Goal: Book appointment/travel/reservation

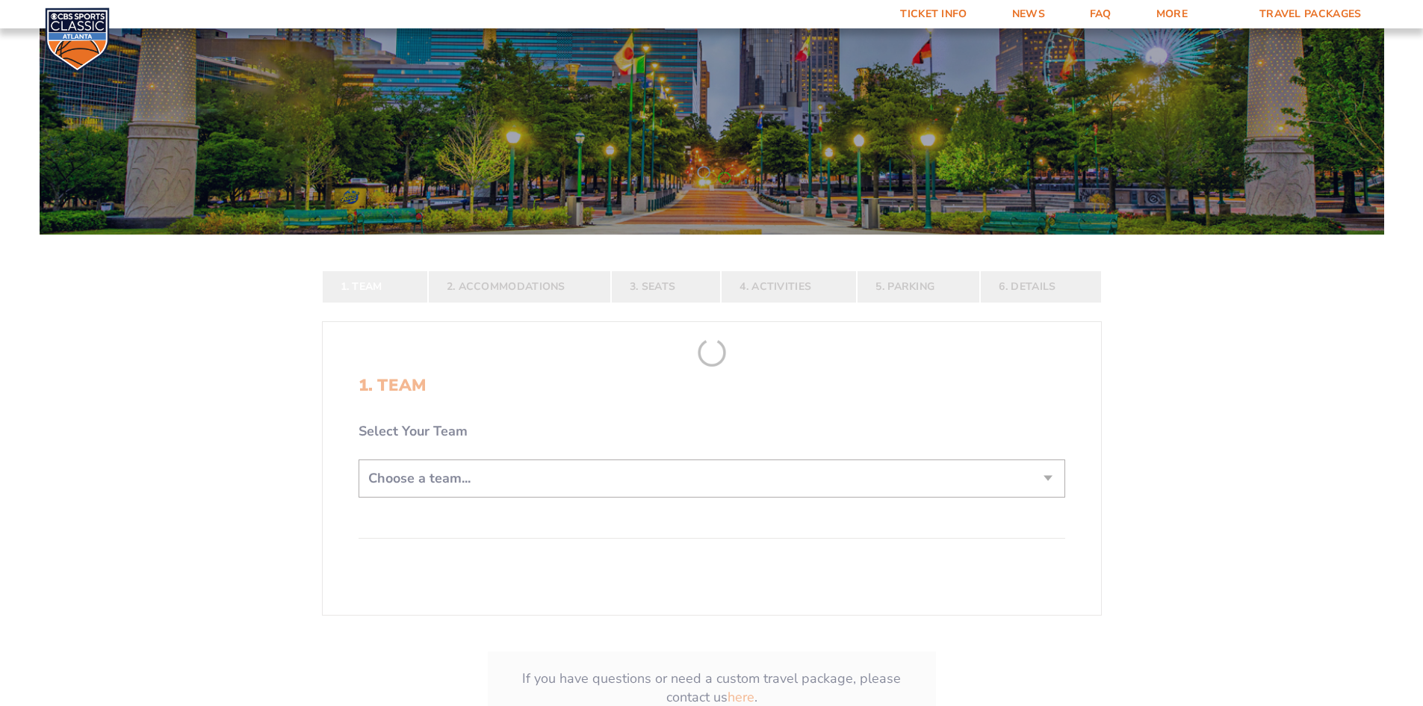
scroll to position [149, 0]
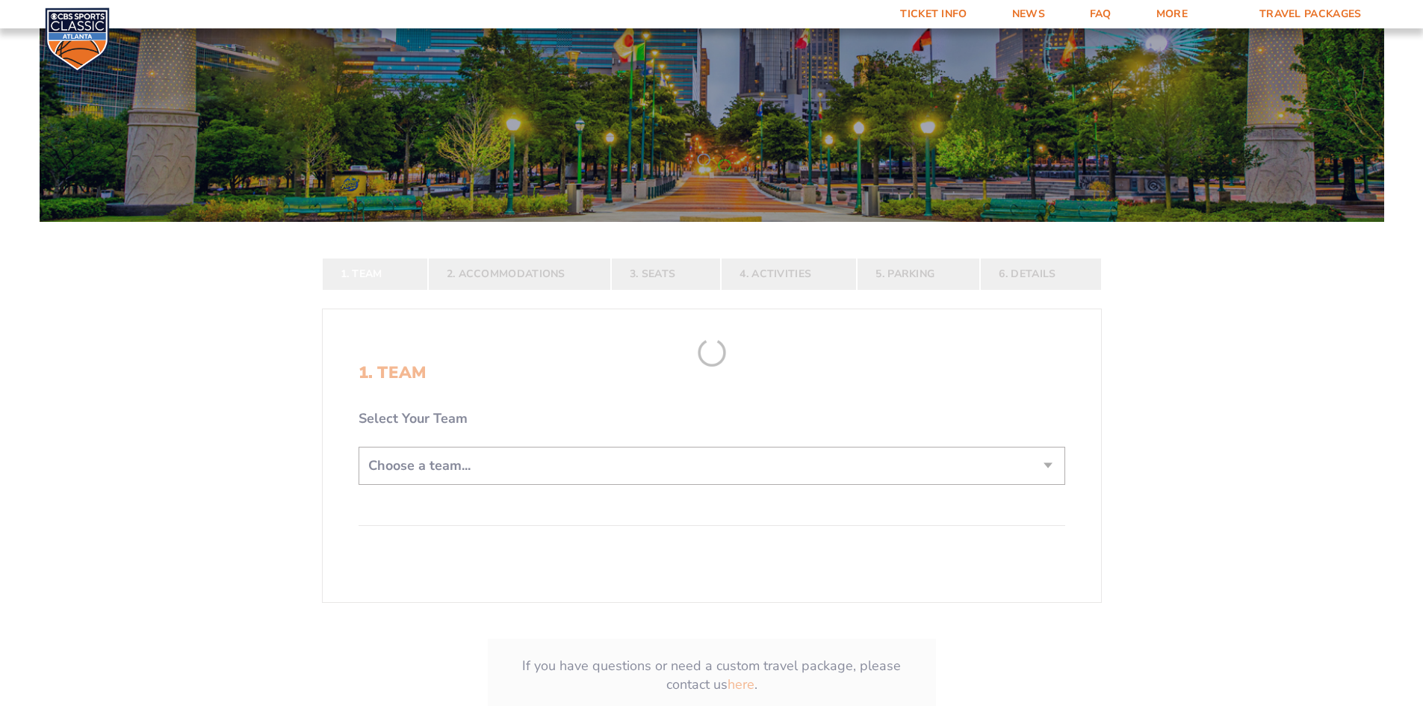
click at [631, 467] on form "[US_STATE] [US_STATE] Travel Package [US_STATE][GEOGRAPHIC_DATA] [US_STATE] Sta…" at bounding box center [711, 317] width 1423 height 933
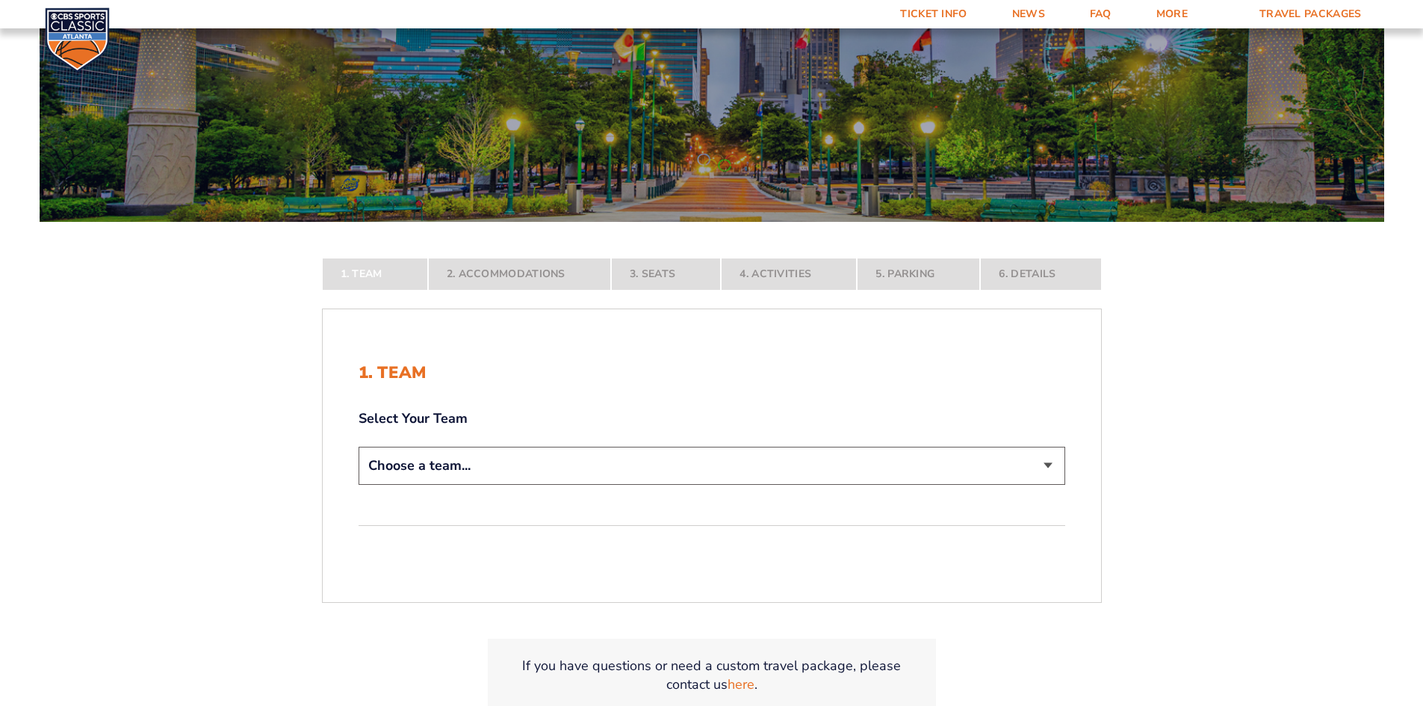
click at [631, 467] on select "Choose a team... [US_STATE] Wildcats [US_STATE] State Buckeyes [US_STATE] Tar H…" at bounding box center [712, 466] width 707 height 38
select select "12956"
click at [359, 485] on select "Choose a team... [US_STATE] Wildcats [US_STATE] State Buckeyes [US_STATE] Tar H…" at bounding box center [712, 466] width 707 height 38
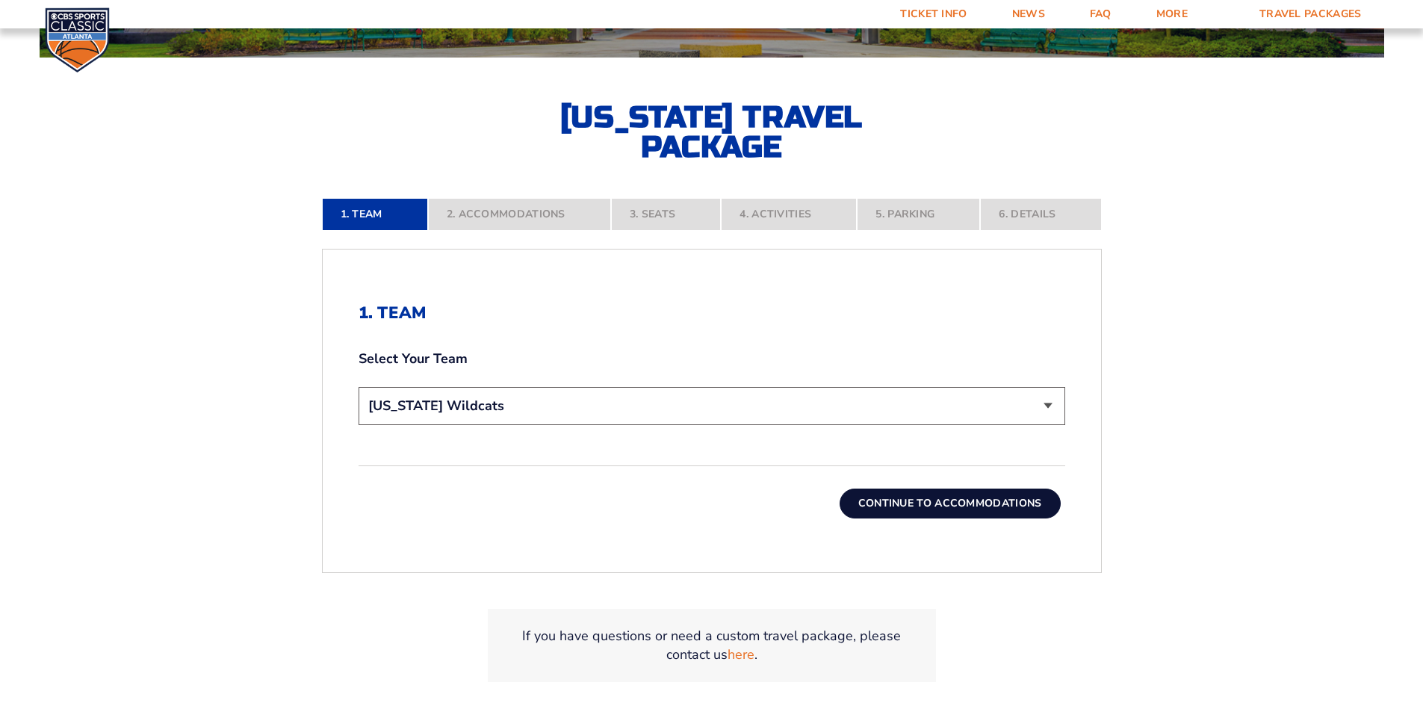
scroll to position [374, 0]
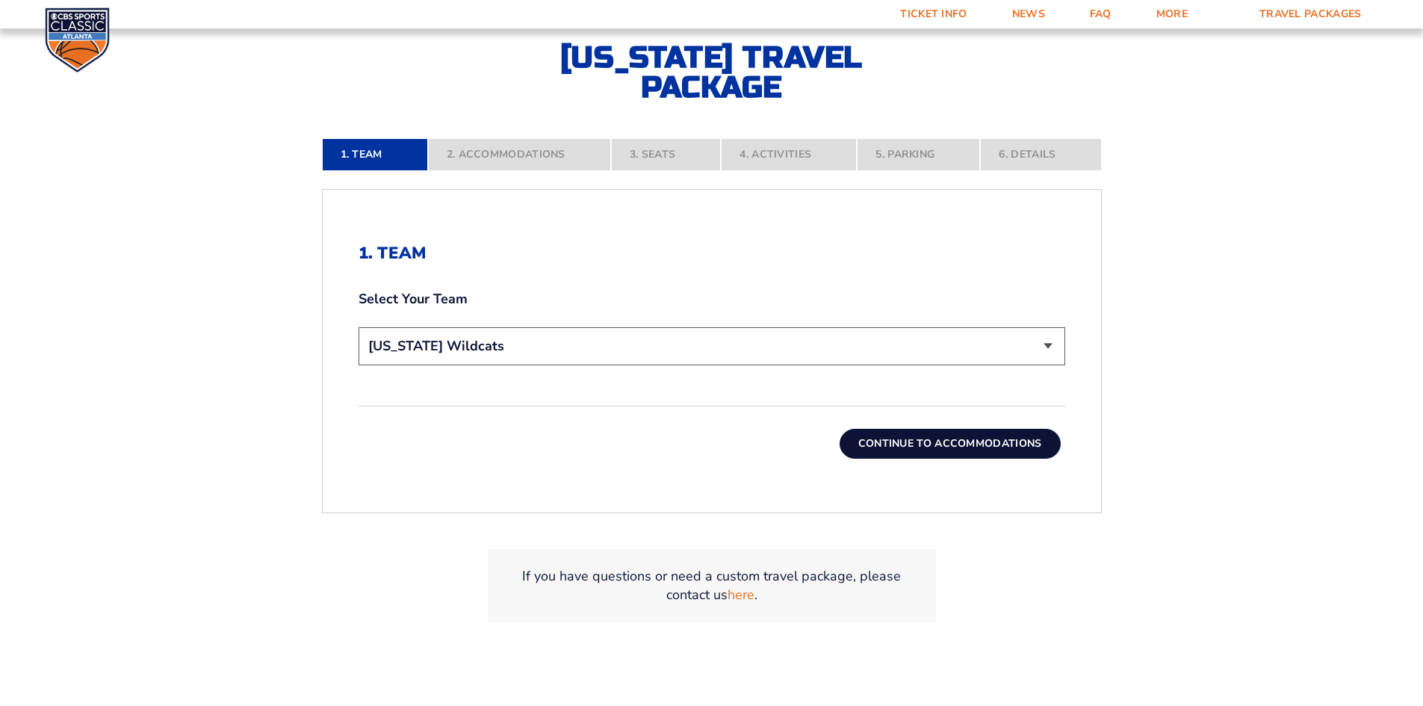
click at [934, 438] on button "Continue To Accommodations" at bounding box center [950, 444] width 221 height 30
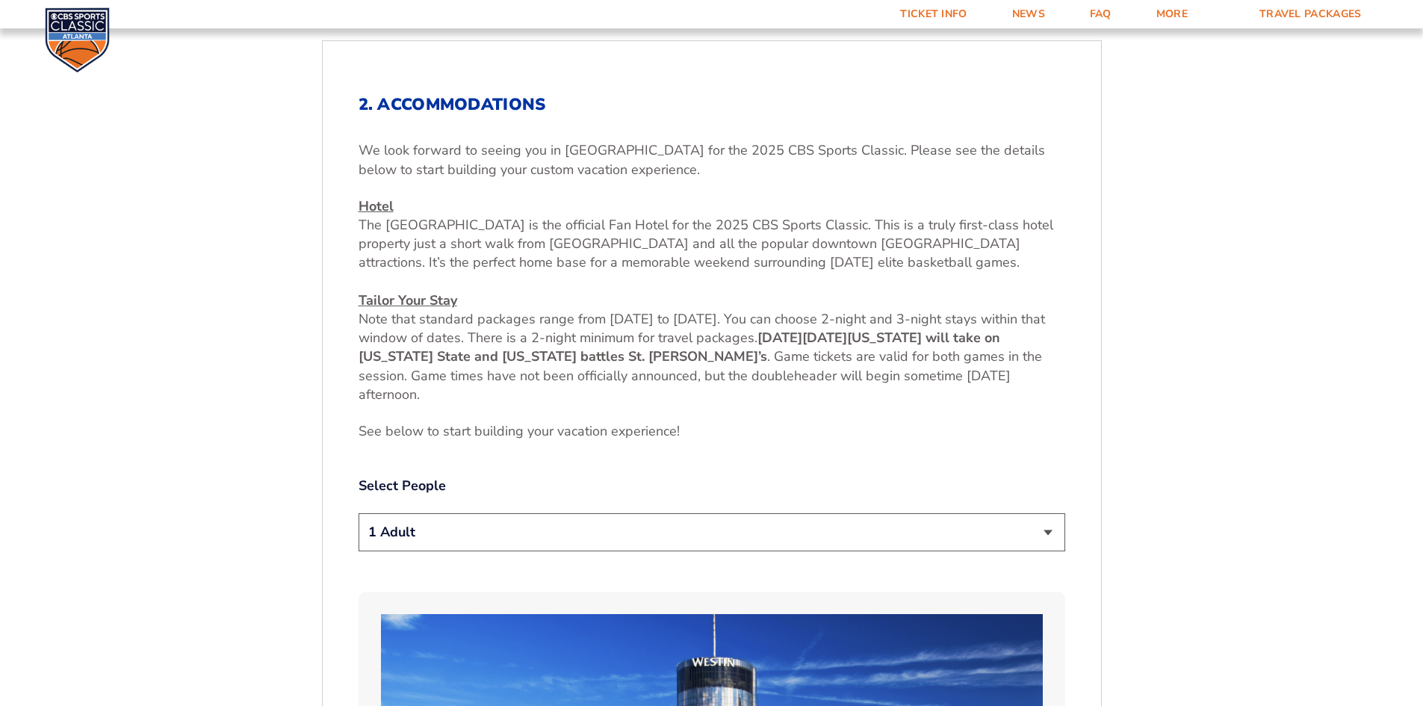
scroll to position [633, 0]
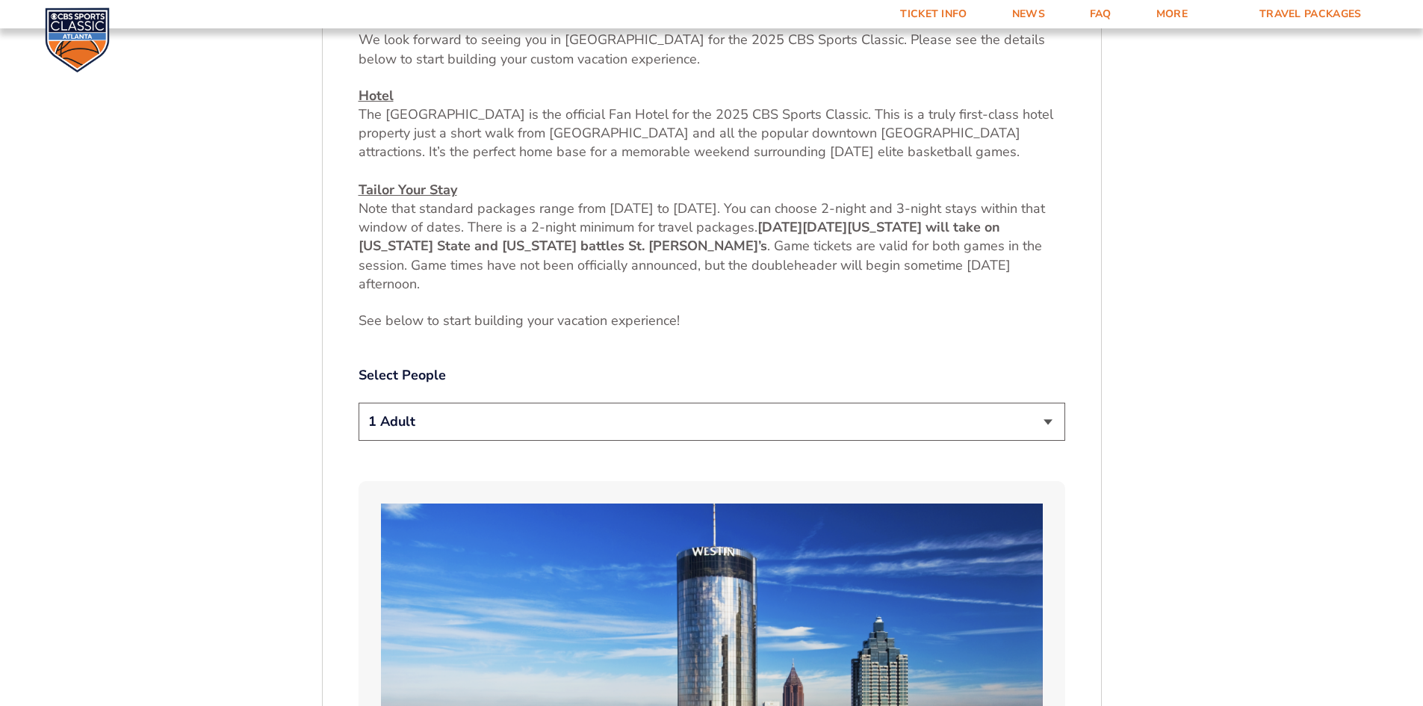
click at [519, 428] on select "1 Adult 2 Adults 3 Adults 4 Adults 2 Adults + 1 Child 2 Adults + 2 Children 2 A…" at bounding box center [712, 422] width 707 height 38
select select "2 Adults"
click at [359, 403] on select "1 Adult 2 Adults 3 Adults 4 Adults 2 Adults + 1 Child 2 Adults + 2 Children 2 A…" at bounding box center [712, 422] width 707 height 38
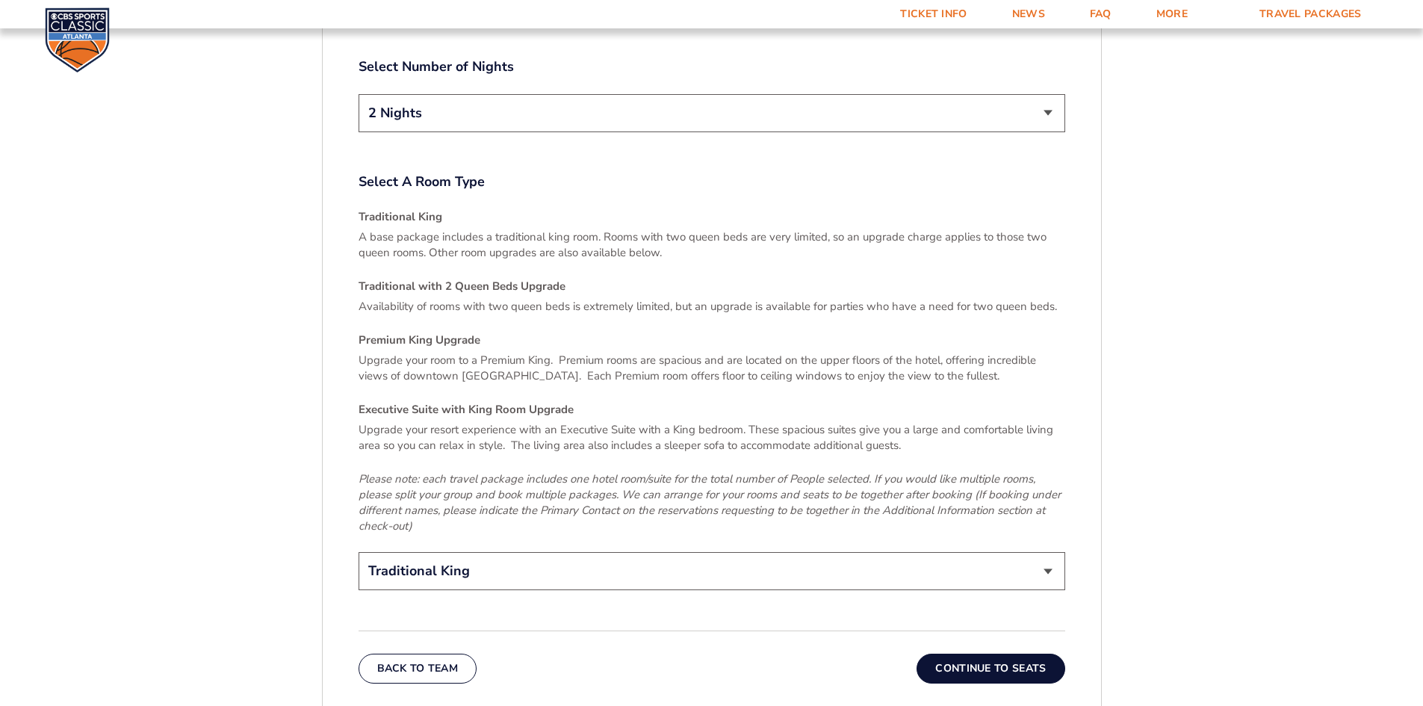
scroll to position [2127, 0]
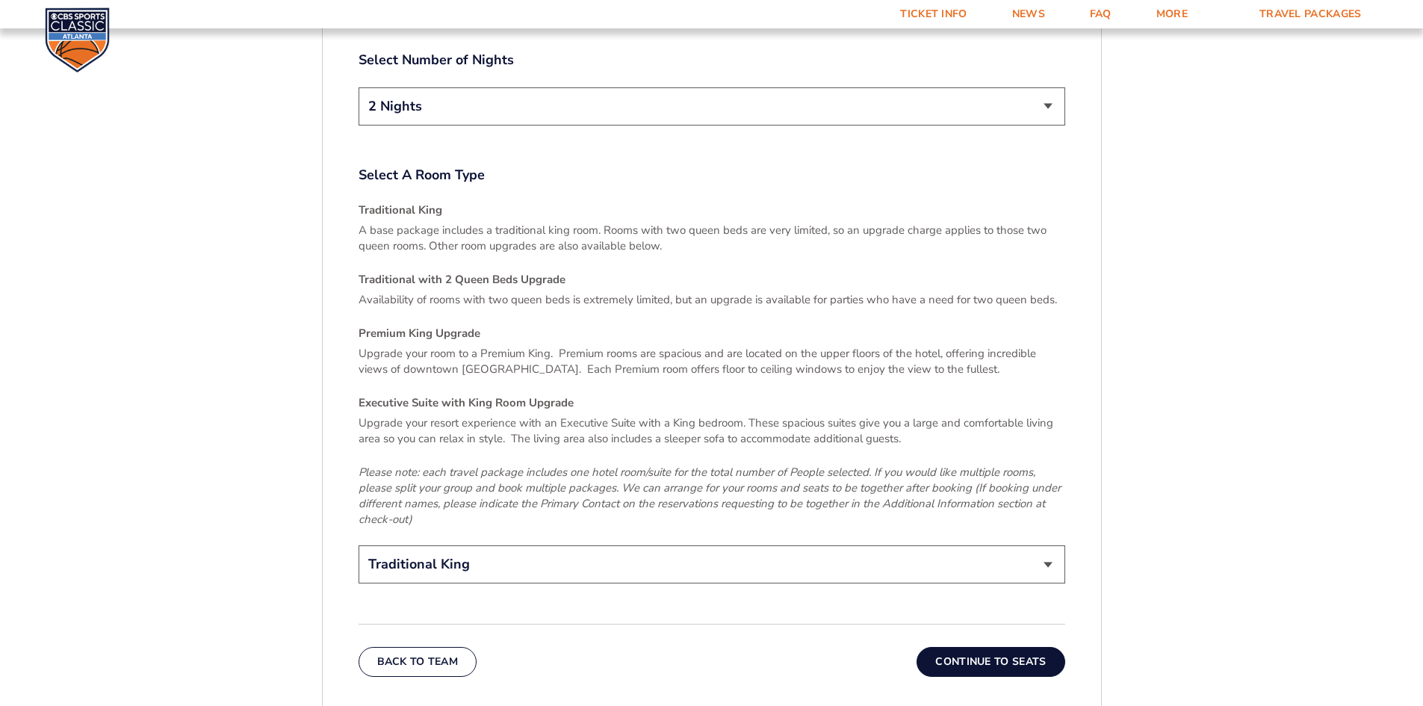
click at [974, 647] on button "Continue To Seats" at bounding box center [991, 662] width 148 height 30
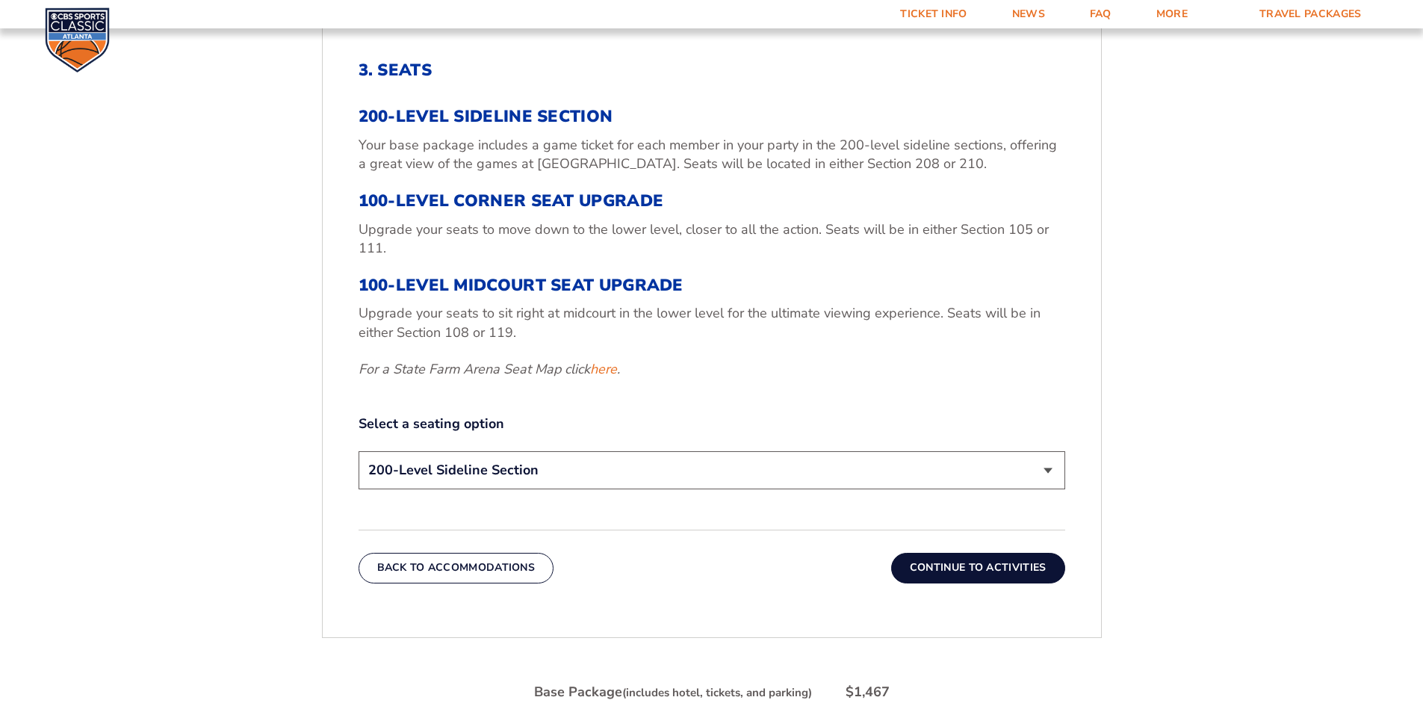
scroll to position [558, 0]
click at [627, 466] on select "200-Level Sideline Section 100-Level Corner Seat Upgrade (+$120 per person) 100…" at bounding box center [712, 469] width 707 height 38
select select "100-Level Corner Seat Upgrade"
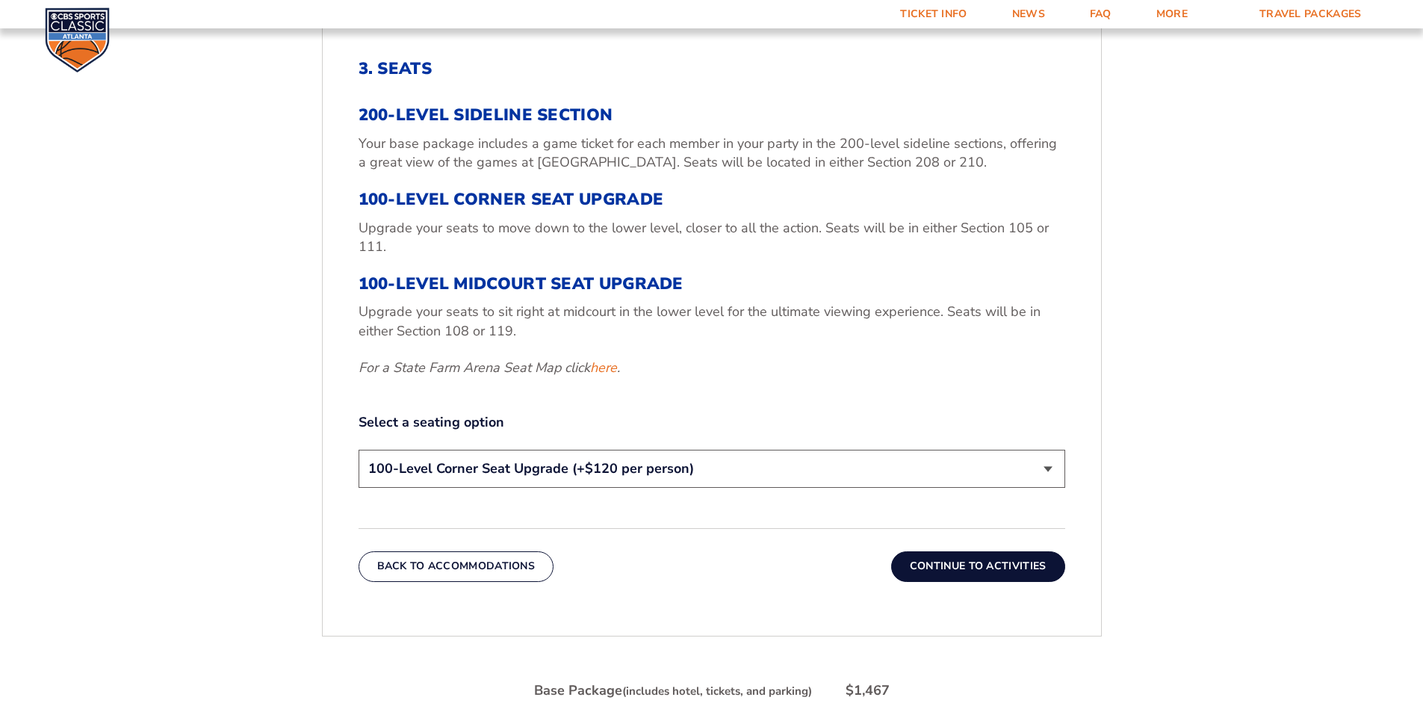
click at [359, 450] on select "200-Level Sideline Section 100-Level Corner Seat Upgrade (+$120 per person) 100…" at bounding box center [712, 469] width 707 height 38
click at [958, 565] on button "Continue To Activities" at bounding box center [978, 566] width 174 height 30
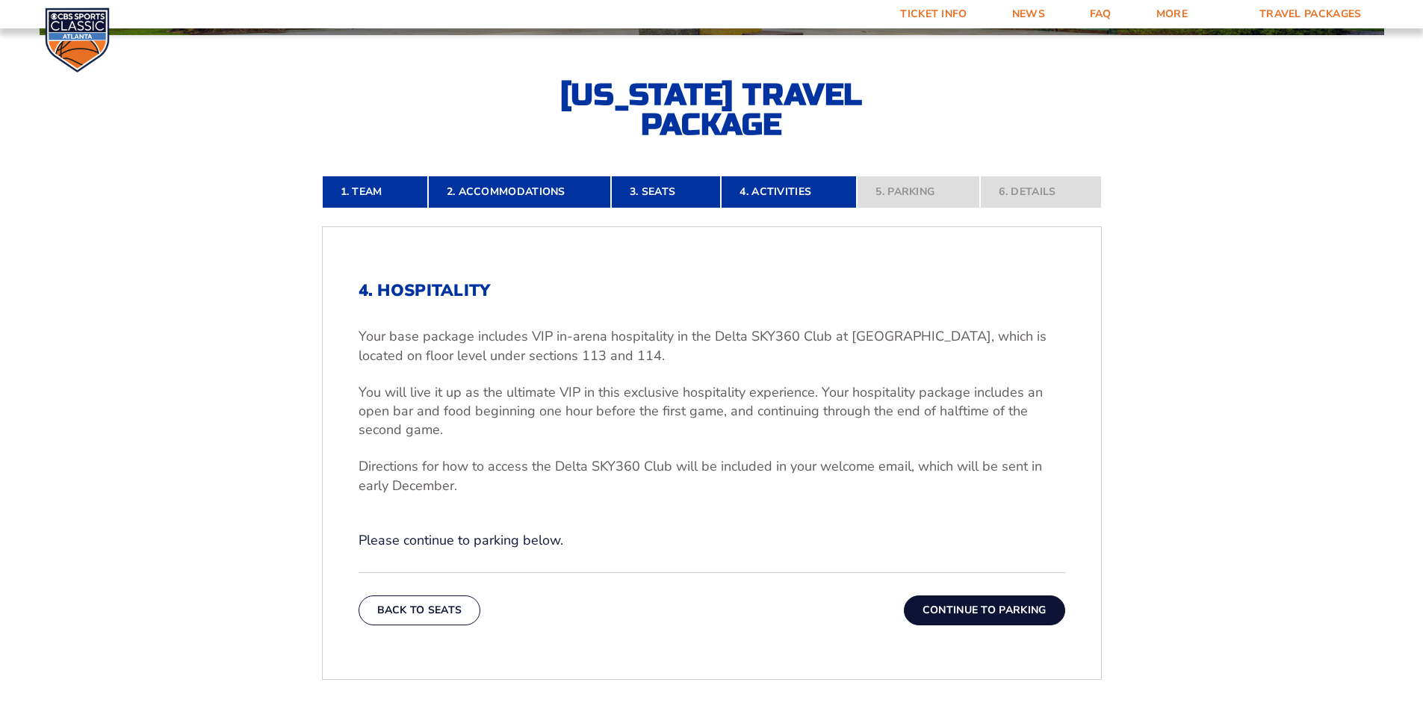
scroll to position [334, 0]
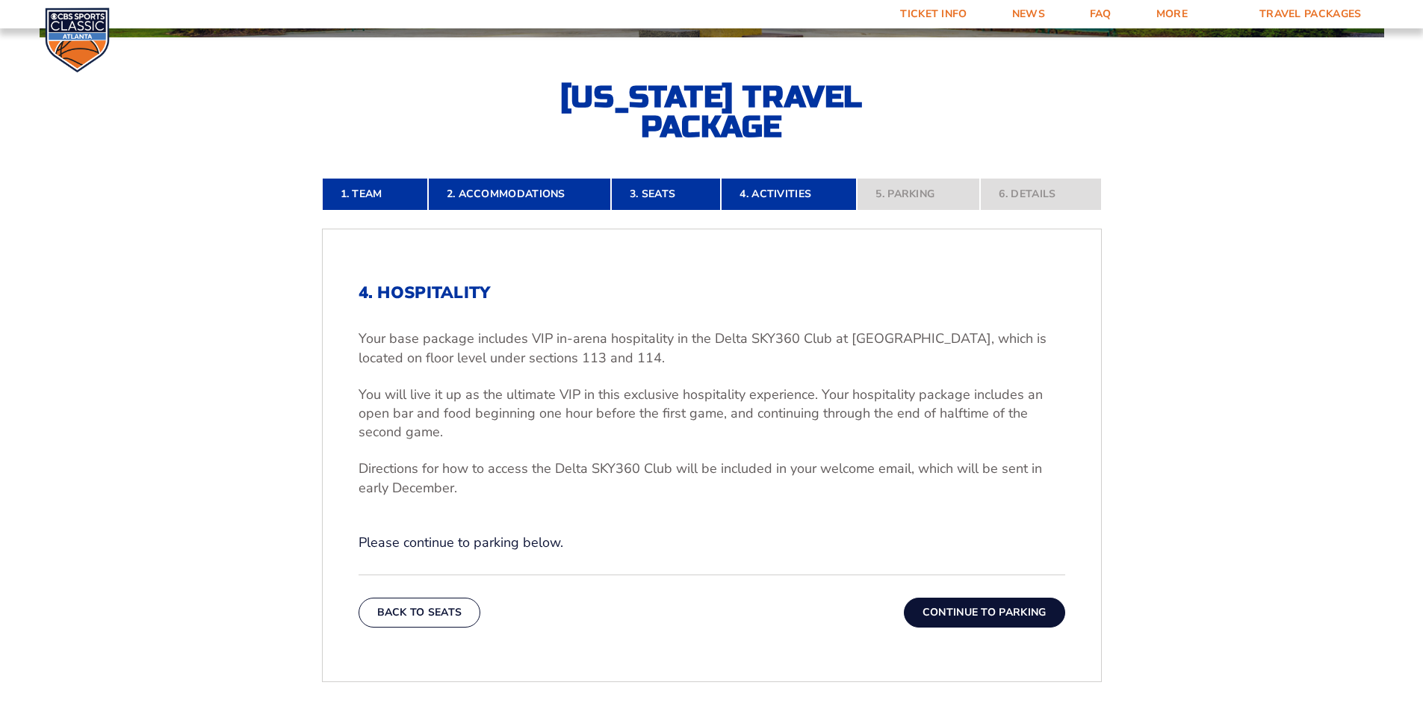
click at [975, 614] on button "Continue To Parking" at bounding box center [984, 613] width 161 height 30
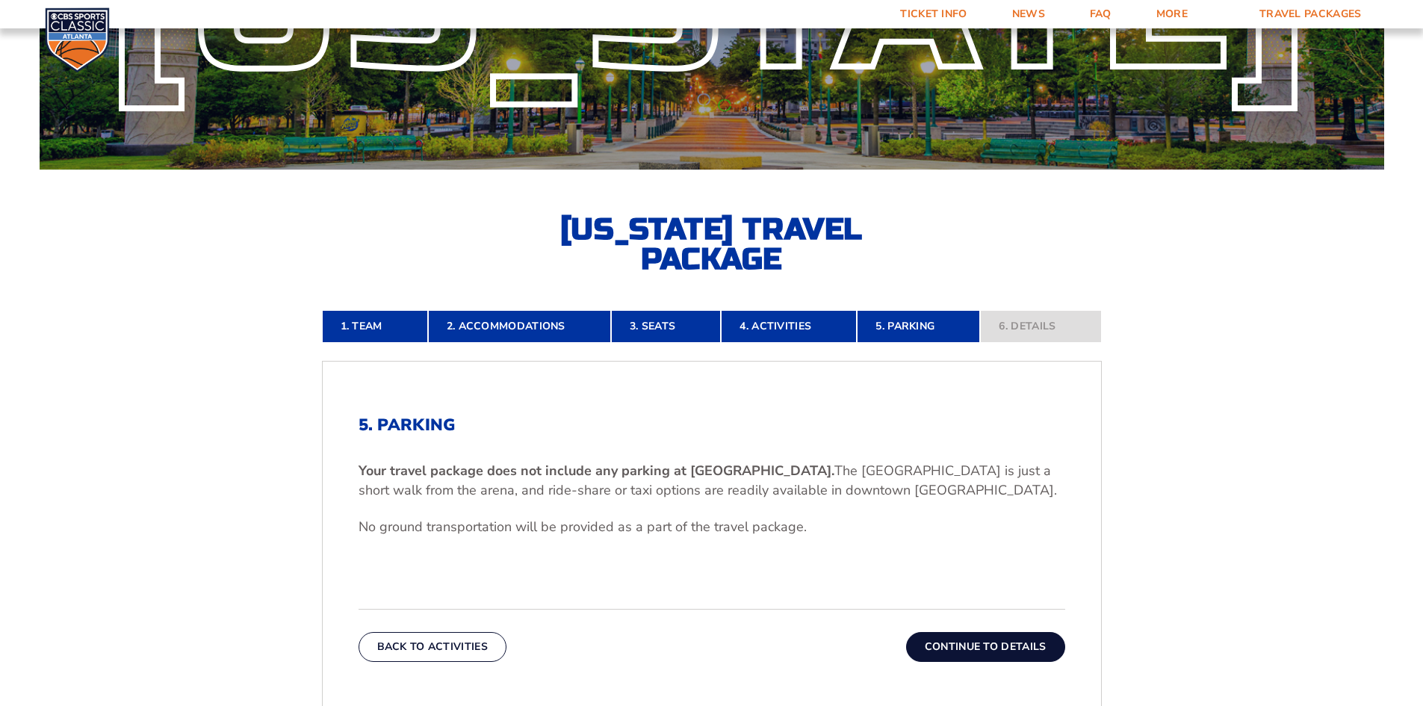
scroll to position [185, 0]
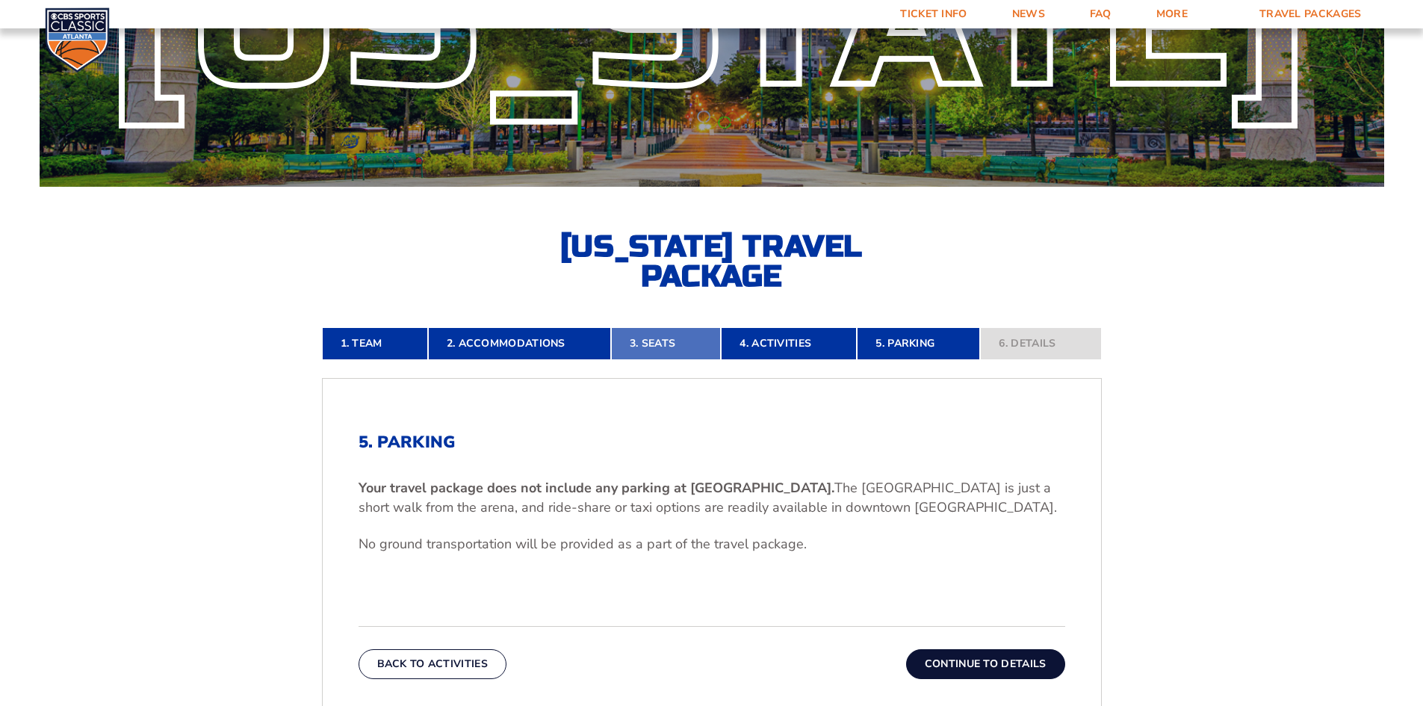
click at [638, 353] on link "3. Seats" at bounding box center [666, 343] width 110 height 33
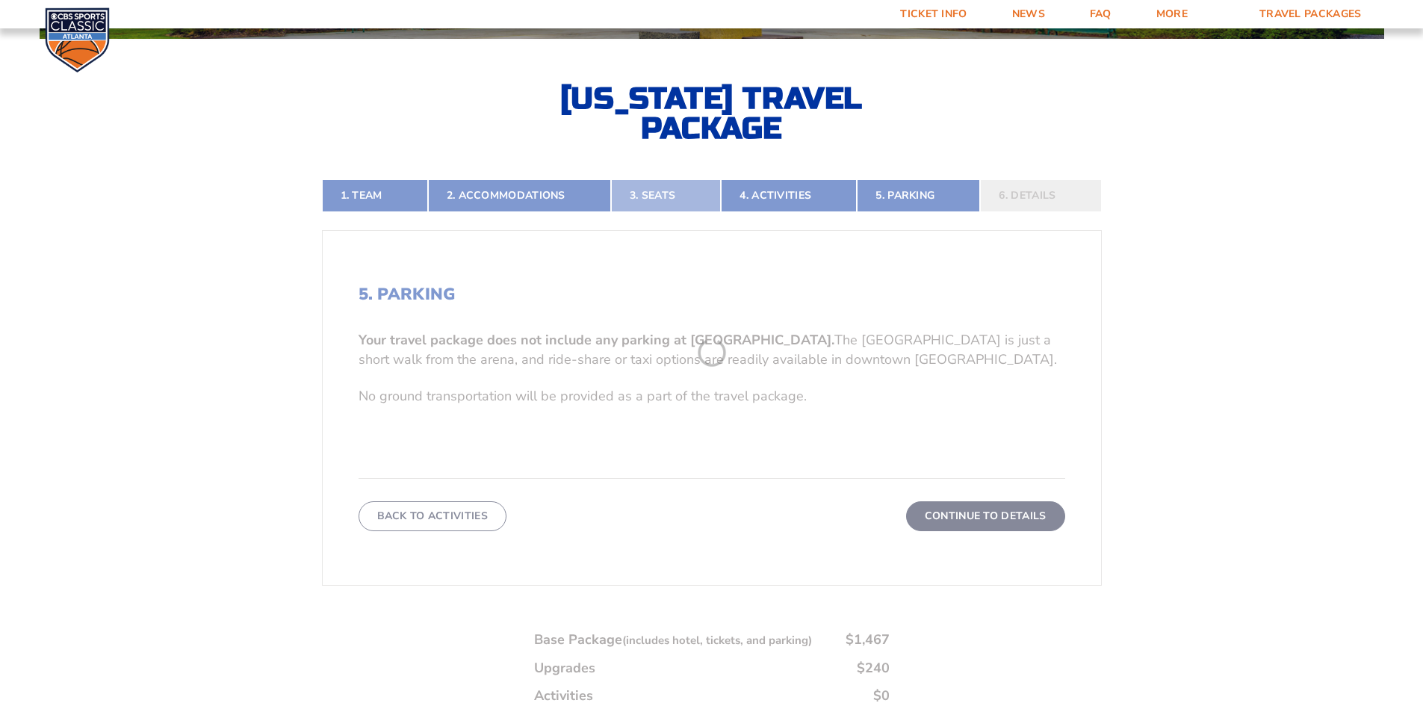
scroll to position [334, 0]
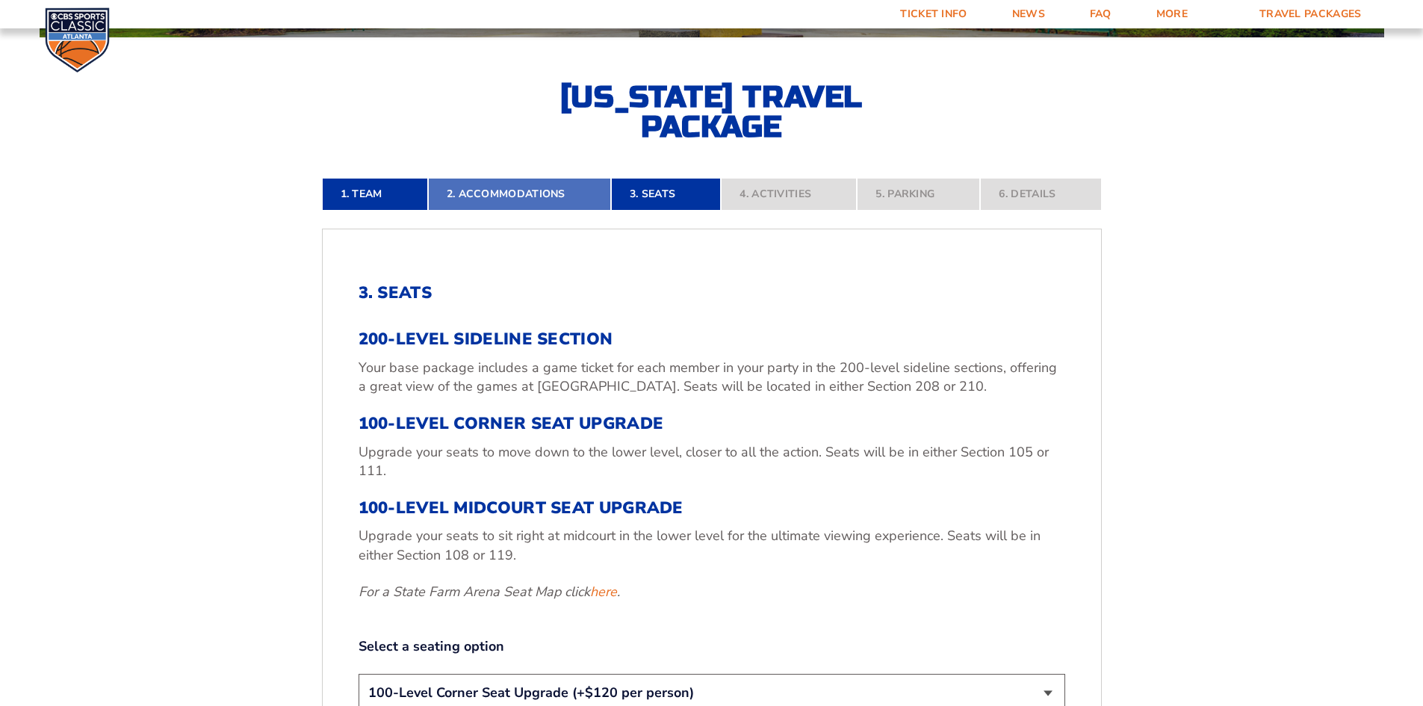
click at [510, 196] on link "2. Accommodations" at bounding box center [519, 194] width 183 height 33
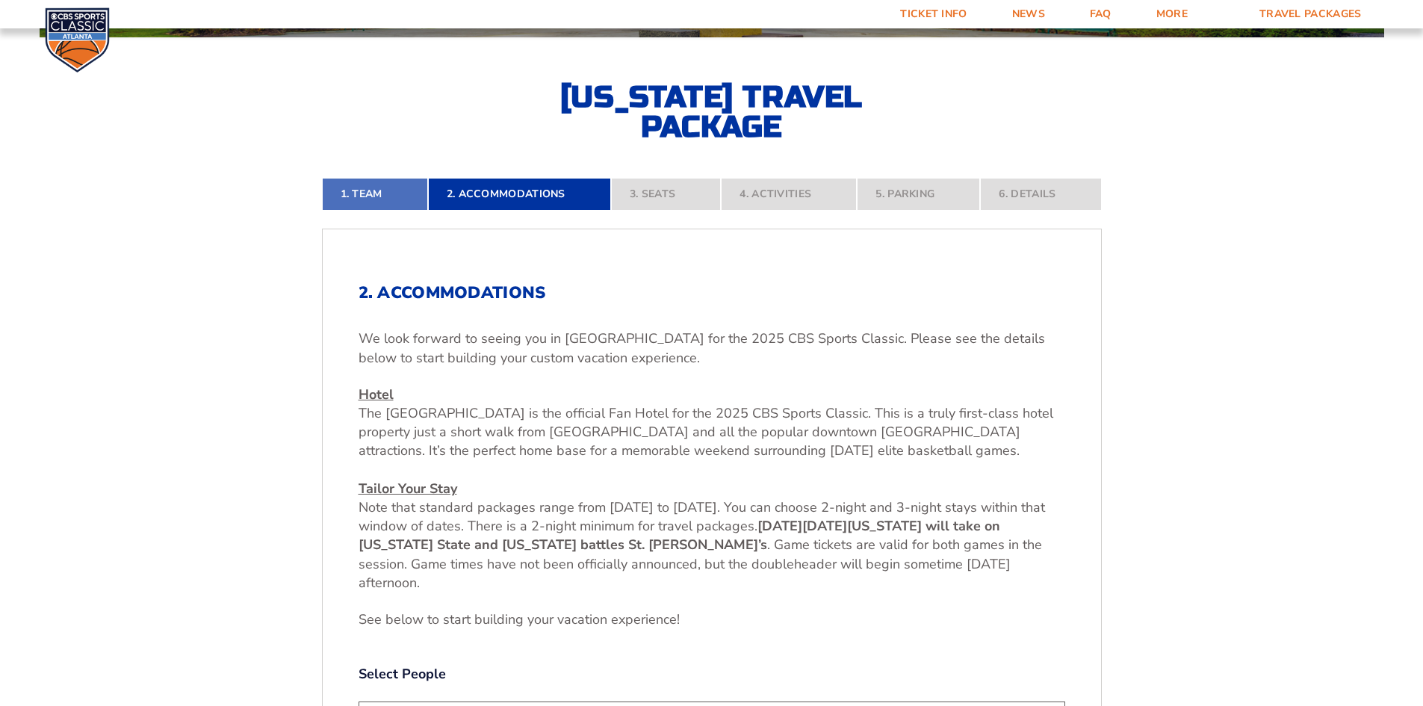
click at [358, 198] on link "1. Team" at bounding box center [375, 194] width 106 height 33
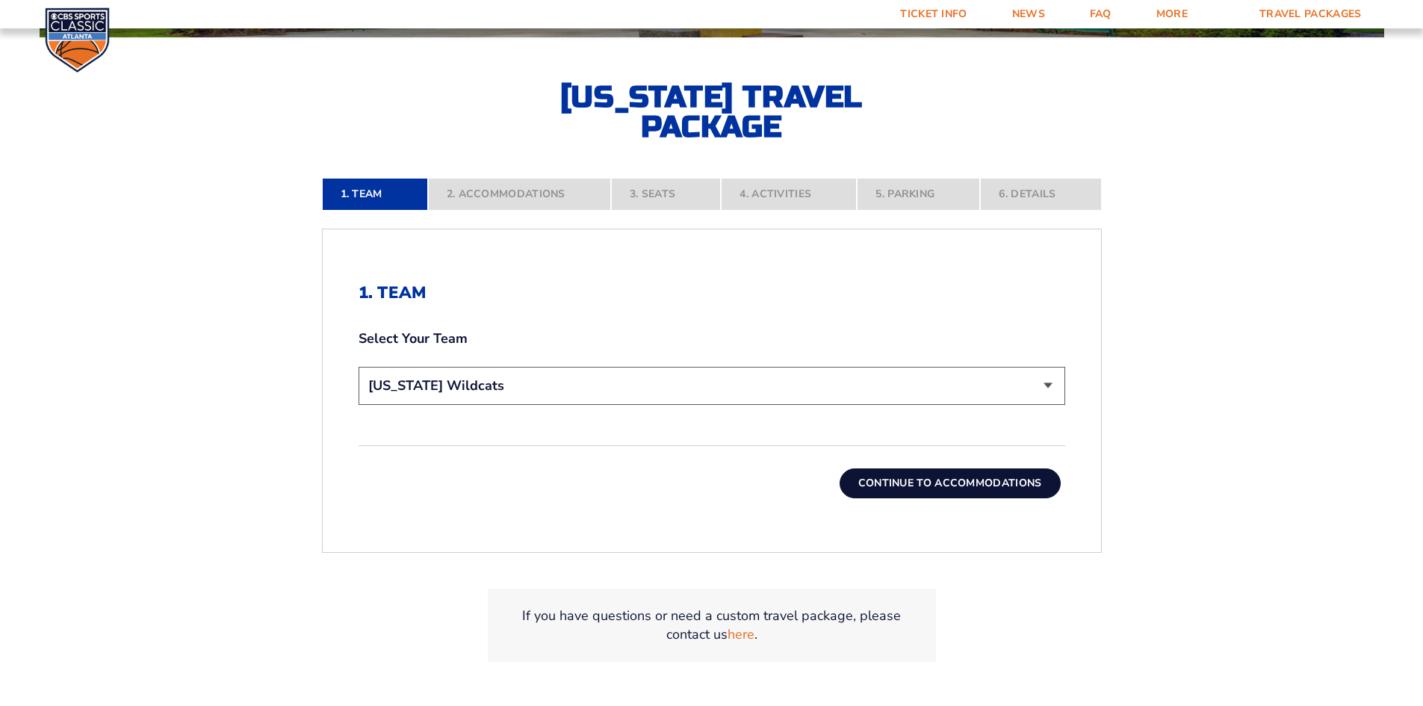
click at [936, 483] on button "Continue To Accommodations" at bounding box center [950, 483] width 221 height 30
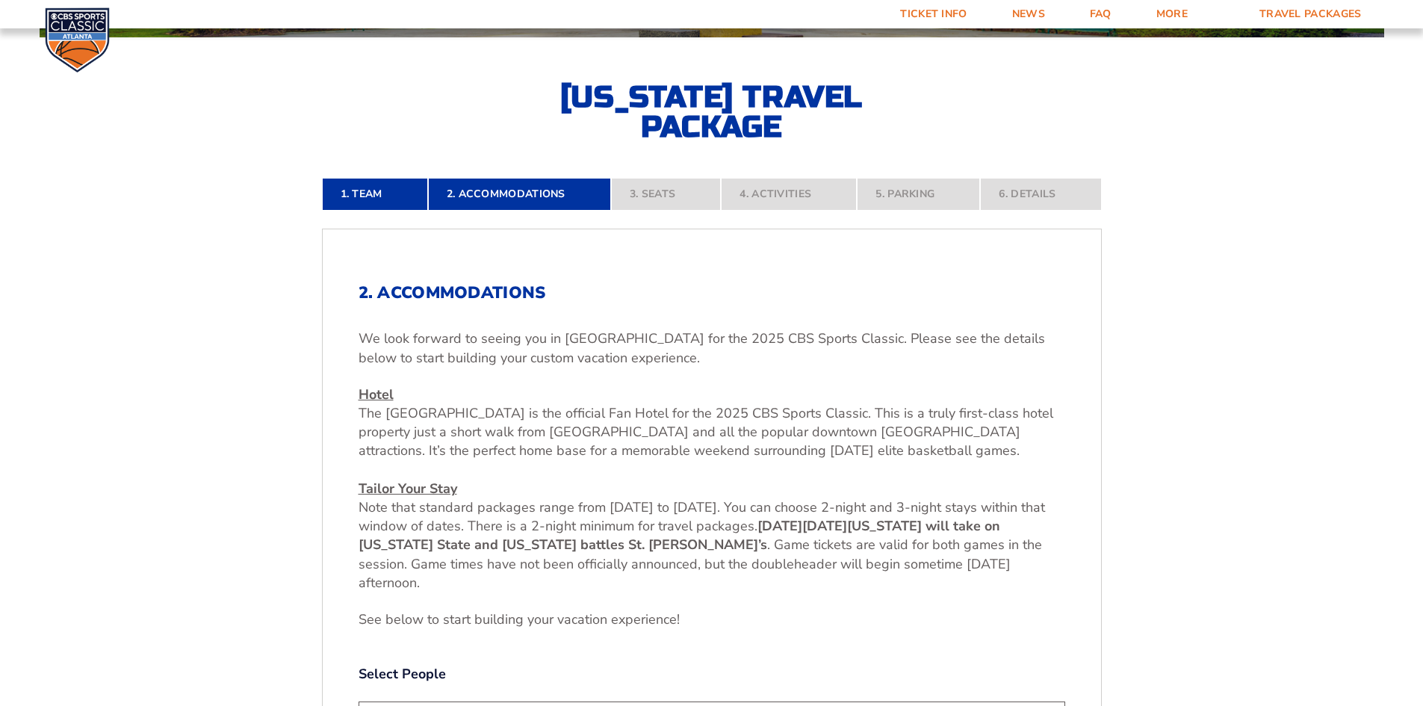
click at [669, 197] on nav "1. Team 2. Accommodations 3. Seats 4. Activities 5. Parking 6. Details" at bounding box center [712, 194] width 780 height 33
click at [950, 8] on link "Ticket Info" at bounding box center [933, 14] width 111 height 28
